Goal: Information Seeking & Learning: Learn about a topic

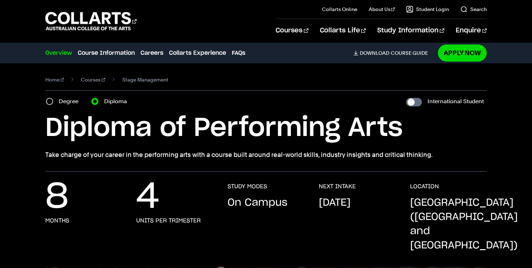
click at [73, 103] on label "Degree" at bounding box center [71, 102] width 24 height 10
click at [53, 103] on input "Degree" at bounding box center [49, 101] width 7 height 7
radio input "true"
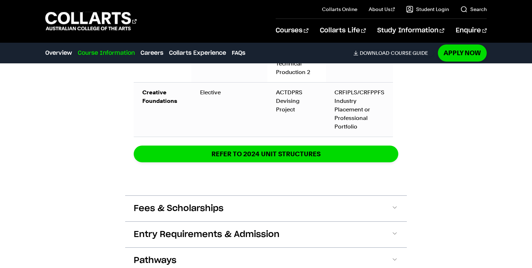
scroll to position [1236, 0]
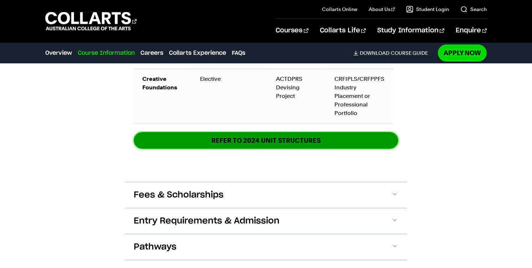
click at [324, 133] on link "REFER TO 2024 unit structures" at bounding box center [266, 140] width 265 height 17
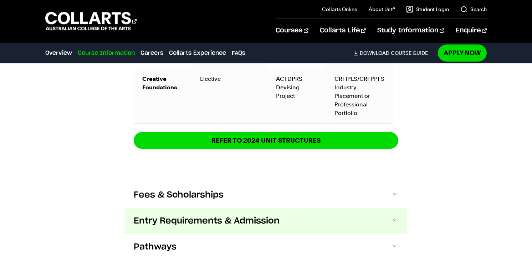
click at [343, 209] on button "Entry Requirements & Admission" at bounding box center [266, 222] width 282 height 26
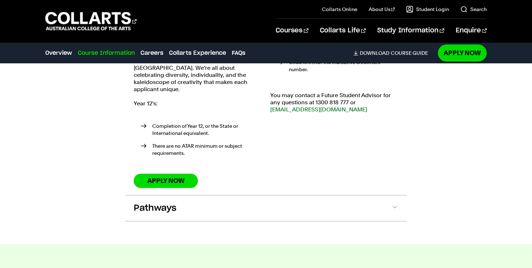
scroll to position [1546, 0]
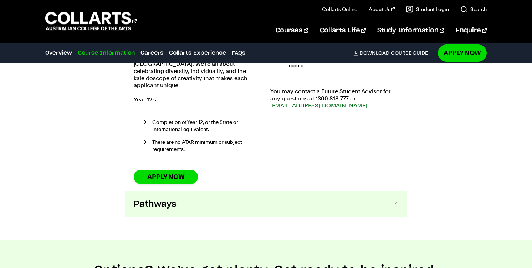
click at [351, 192] on button "Pathways" at bounding box center [266, 205] width 282 height 26
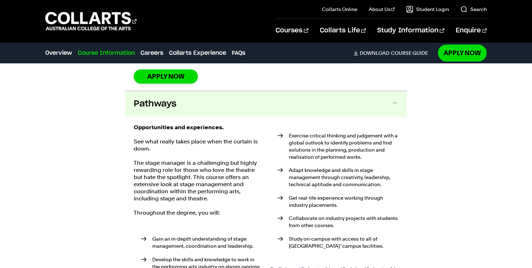
scroll to position [1651, 0]
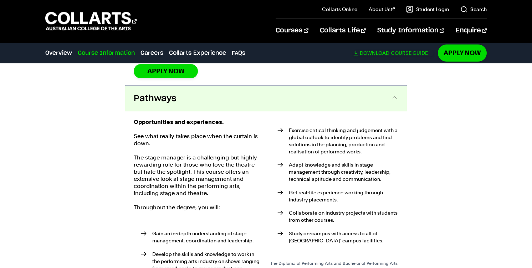
click at [403, 52] on link "Download Course Guide" at bounding box center [393, 53] width 80 height 6
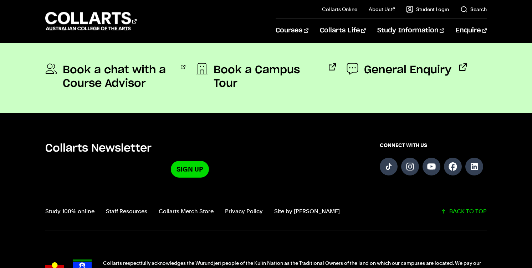
scroll to position [620, 0]
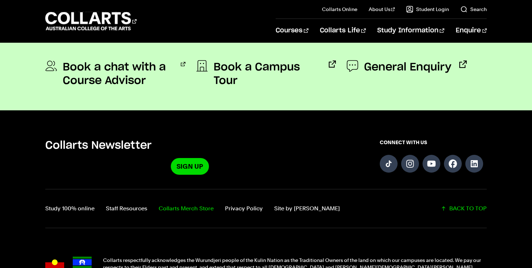
click at [169, 208] on link "Collarts Merch Store" at bounding box center [186, 209] width 55 height 10
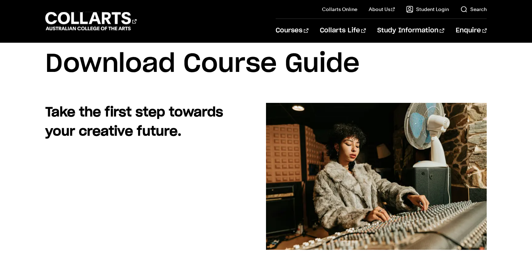
scroll to position [0, 0]
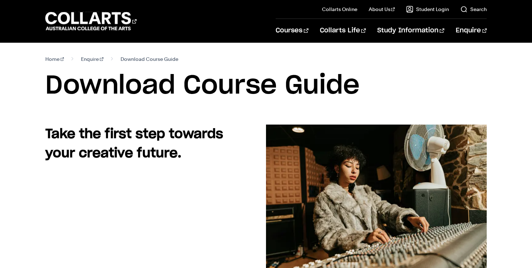
click at [39, 98] on div "Home Enquire Download Course Guide Download Course Guide" at bounding box center [266, 84] width 532 height 82
